Goal: Find specific page/section: Find specific page/section

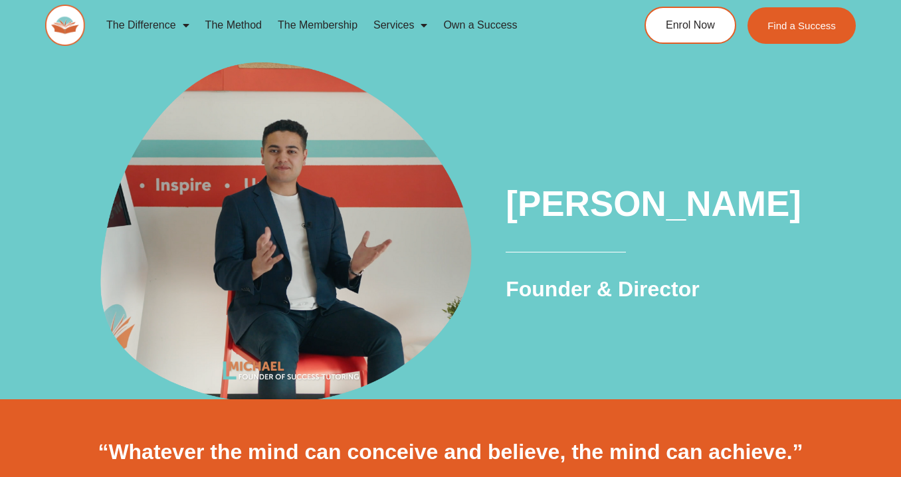
click at [237, 22] on link "The Method" at bounding box center [233, 25] width 72 height 31
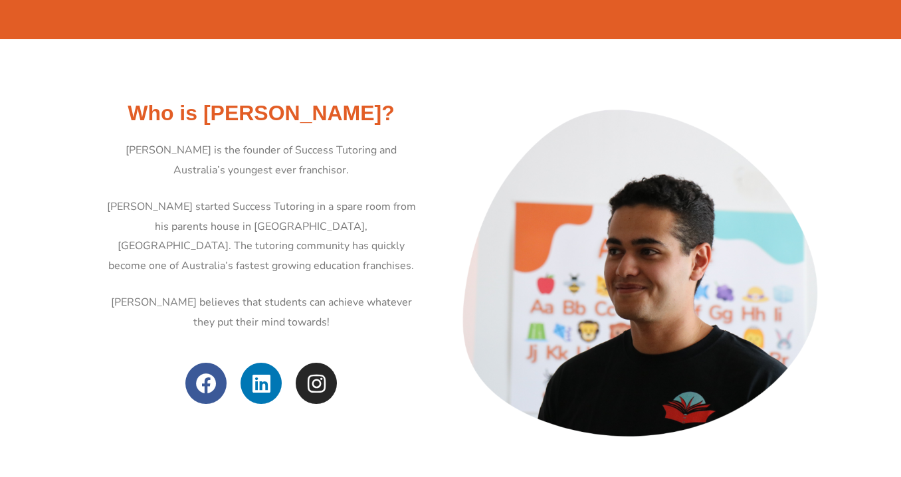
scroll to position [467, 0]
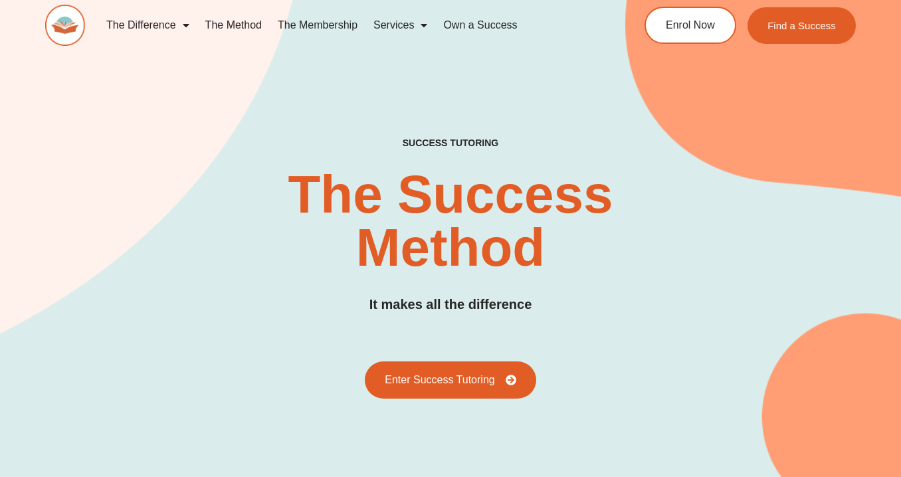
click at [234, 27] on link "The Method" at bounding box center [233, 25] width 72 height 31
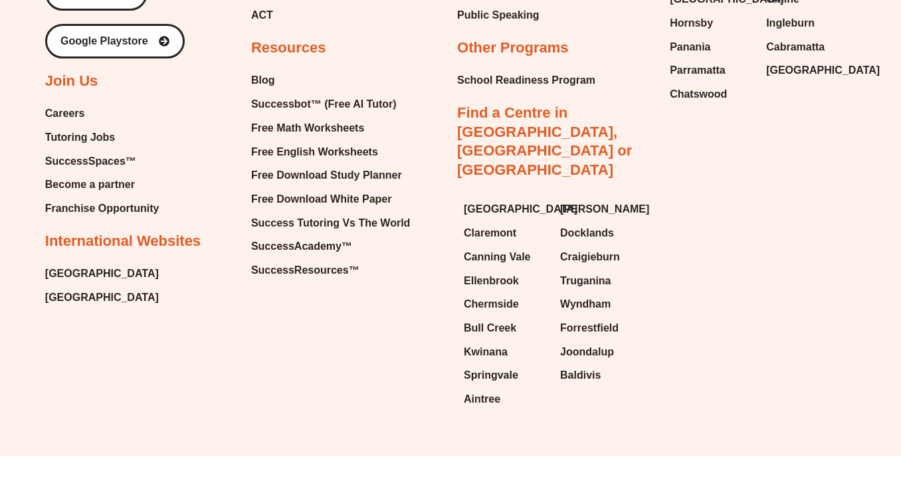
scroll to position [3263, 0]
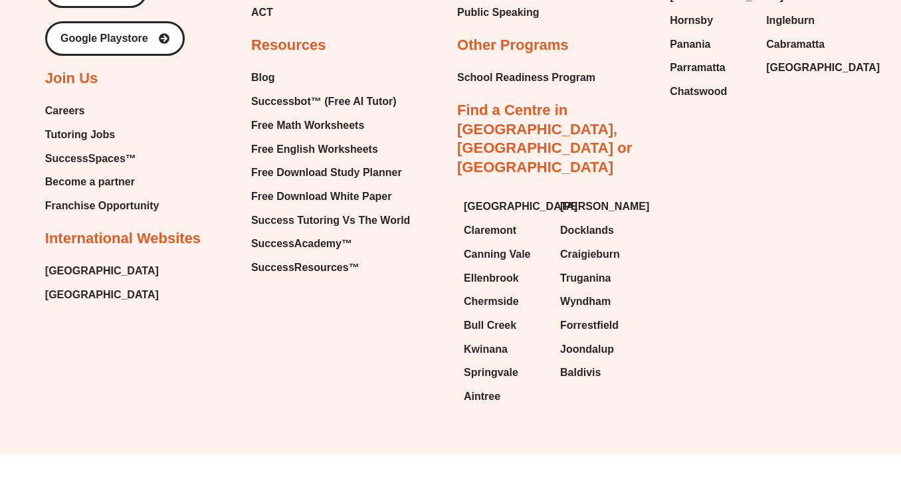
click at [88, 298] on span "[GEOGRAPHIC_DATA]" at bounding box center [102, 295] width 114 height 20
